Goal: Task Accomplishment & Management: Use online tool/utility

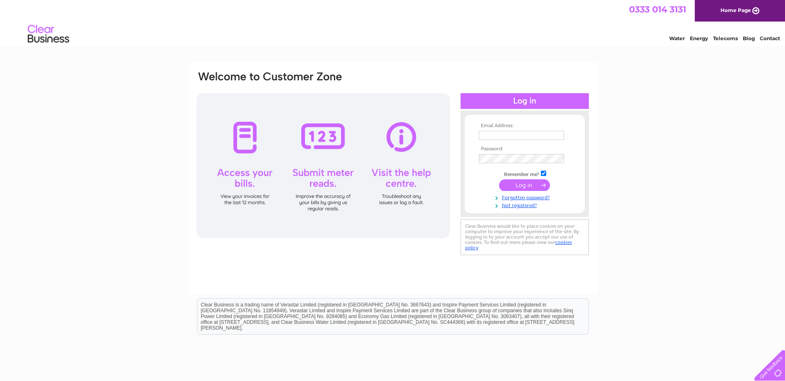
type input "[EMAIL_ADDRESS][DOMAIN_NAME]"
click at [536, 189] on input "submit" at bounding box center [524, 185] width 51 height 12
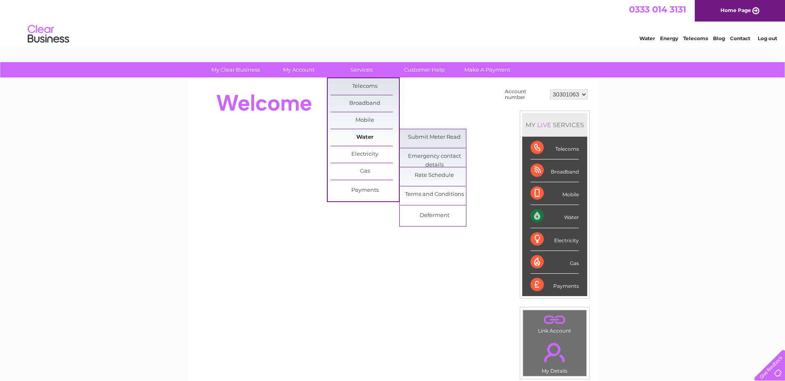
click at [351, 135] on link "Water" at bounding box center [365, 137] width 68 height 17
click at [423, 137] on link "Submit Meter Read" at bounding box center [434, 137] width 68 height 17
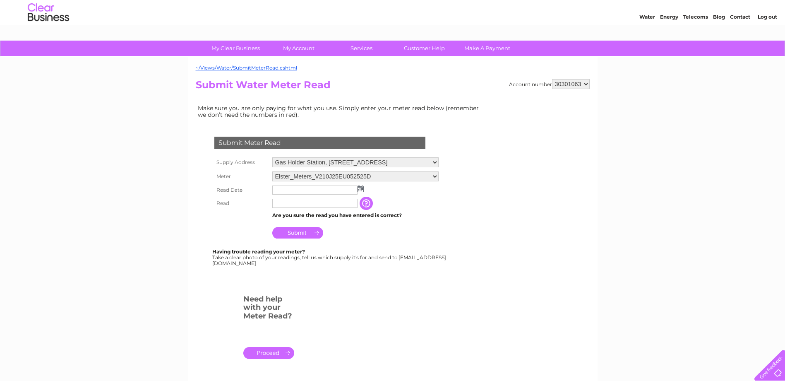
scroll to position [41, 0]
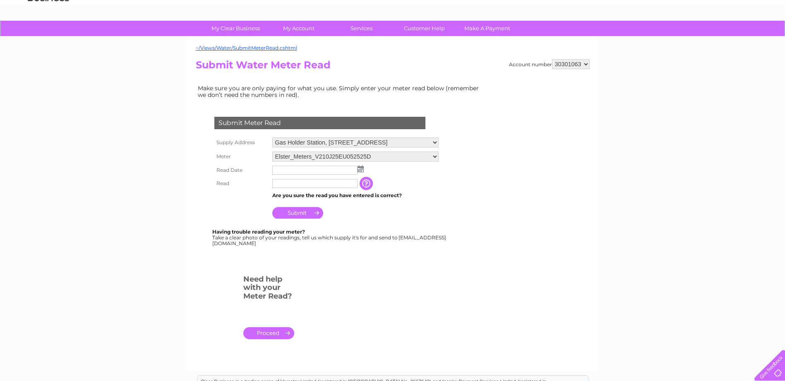
click at [365, 156] on select "Elster_Meters_V210J25EU052525D" at bounding box center [355, 156] width 166 height 10
click at [365, 156] on select "Elster_Meters_V210J25EU052525D" at bounding box center [355, 156] width 166 height 11
click at [325, 168] on input "text" at bounding box center [315, 171] width 86 height 10
click at [365, 156] on select "Elster_Meters_V210J25EU052525D" at bounding box center [355, 156] width 166 height 10
click at [365, 157] on select "Elster_Meters_V210J25EU052525D" at bounding box center [355, 156] width 166 height 11
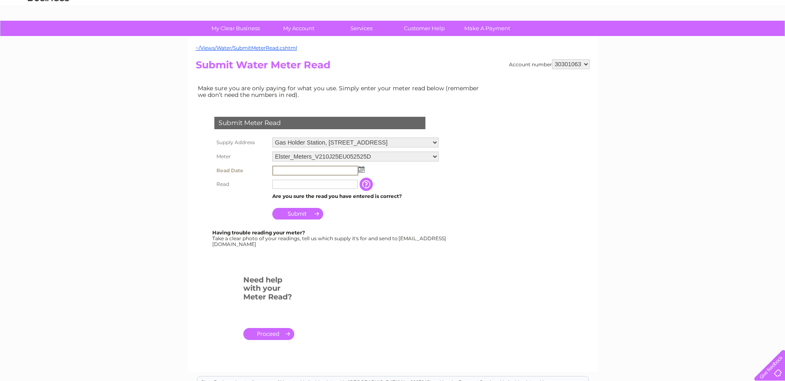
click at [301, 176] on td at bounding box center [355, 170] width 171 height 14
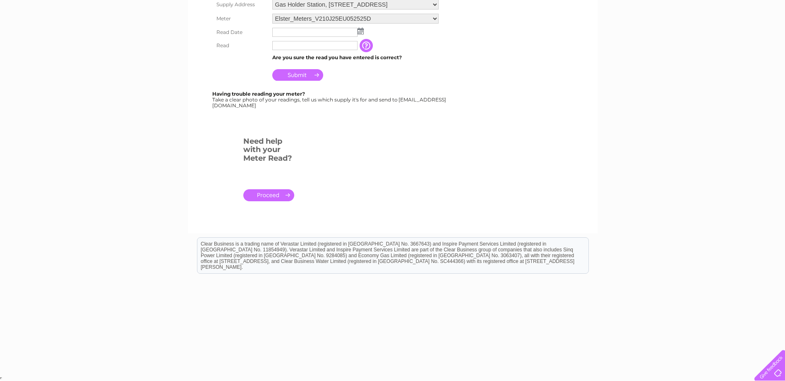
scroll to position [179, 0]
click at [373, 286] on html "Clear Business is a trading name of Verastar Limited (registered in [GEOGRAPHIC…" at bounding box center [392, 259] width 785 height 53
click at [383, 286] on html "Clear Business is a trading name of Verastar Limited (registered in [GEOGRAPHIC…" at bounding box center [392, 259] width 785 height 53
